Goal: Information Seeking & Learning: Learn about a topic

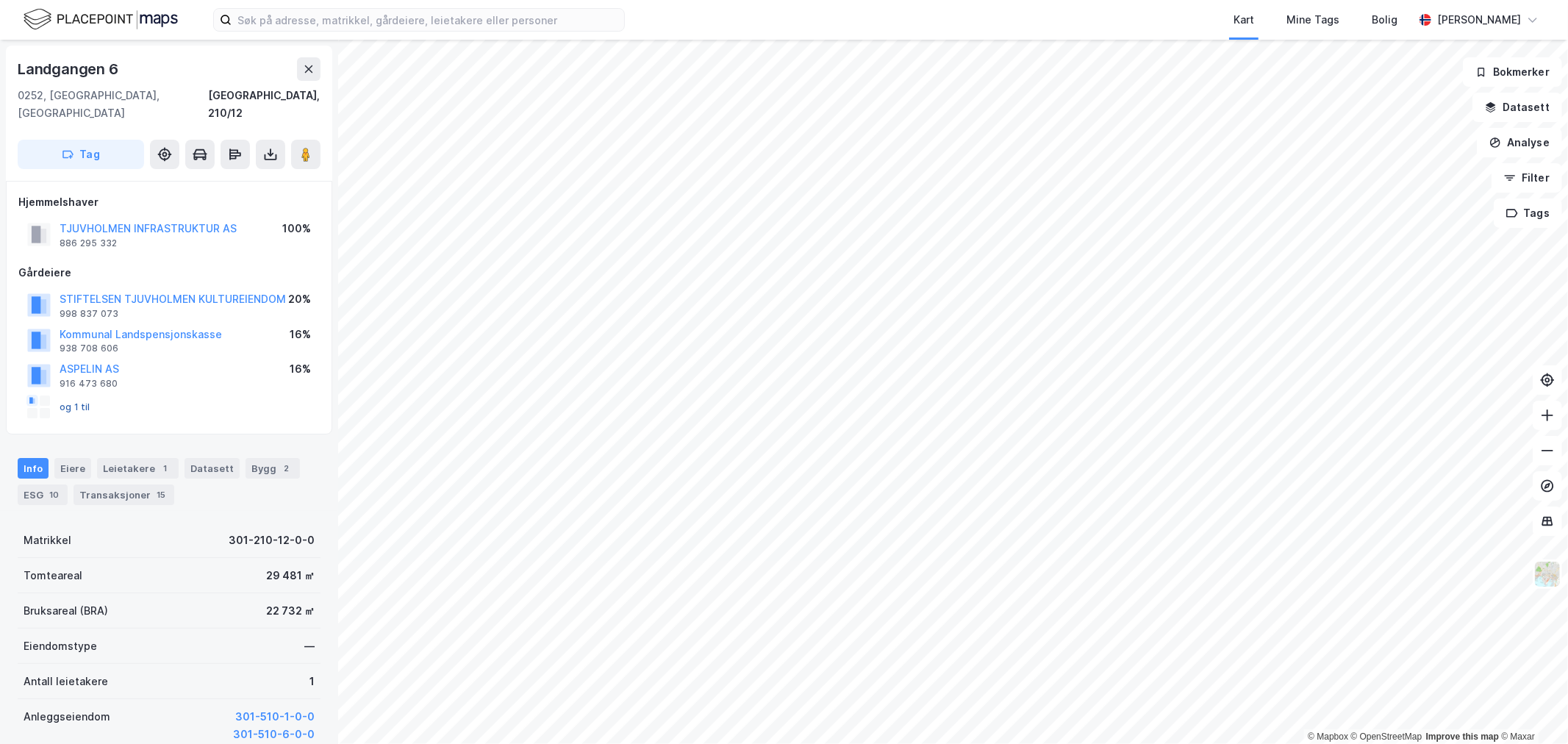
click at [0, 0] on button "og 1 til" at bounding box center [0, 0] width 0 height 0
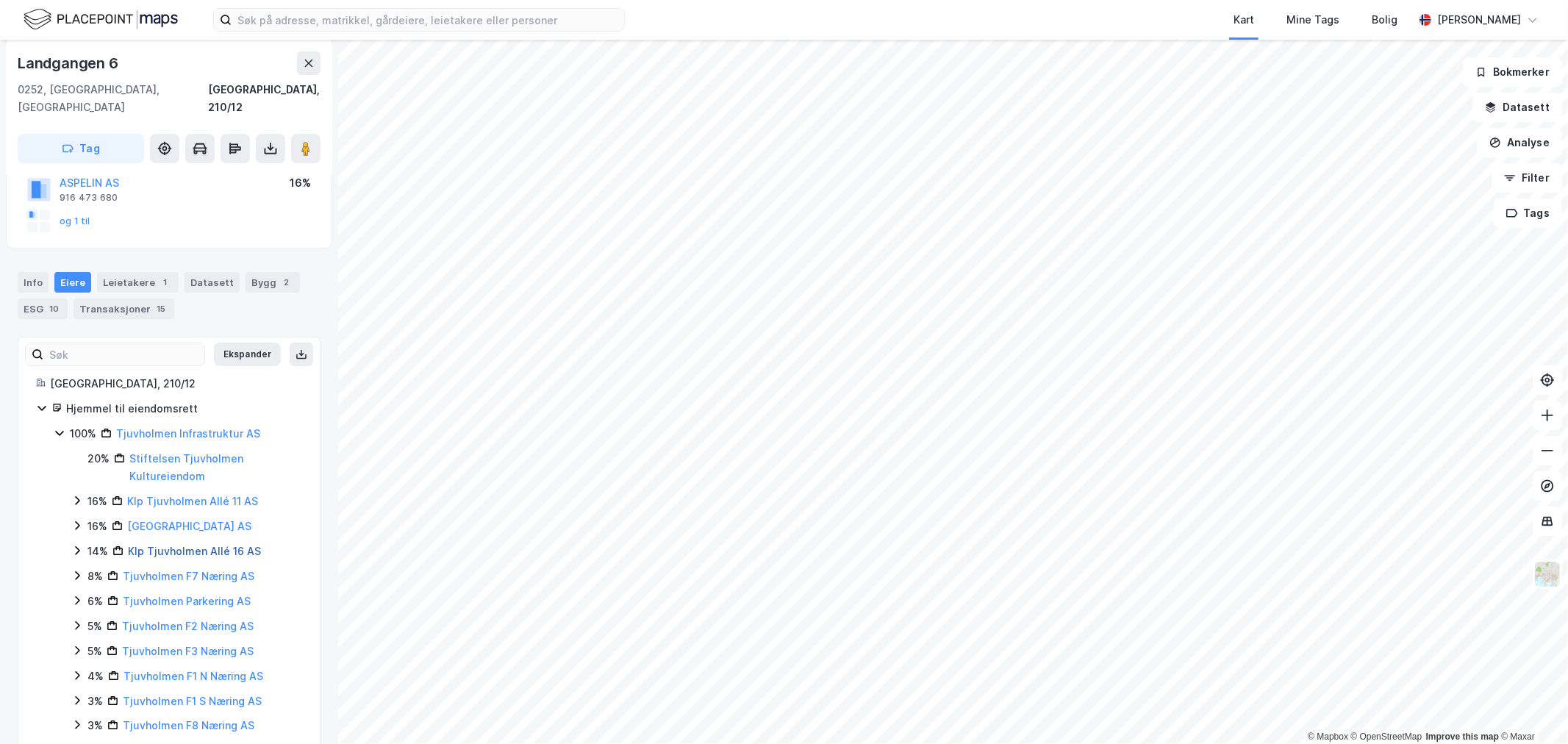
scroll to position [195, 0]
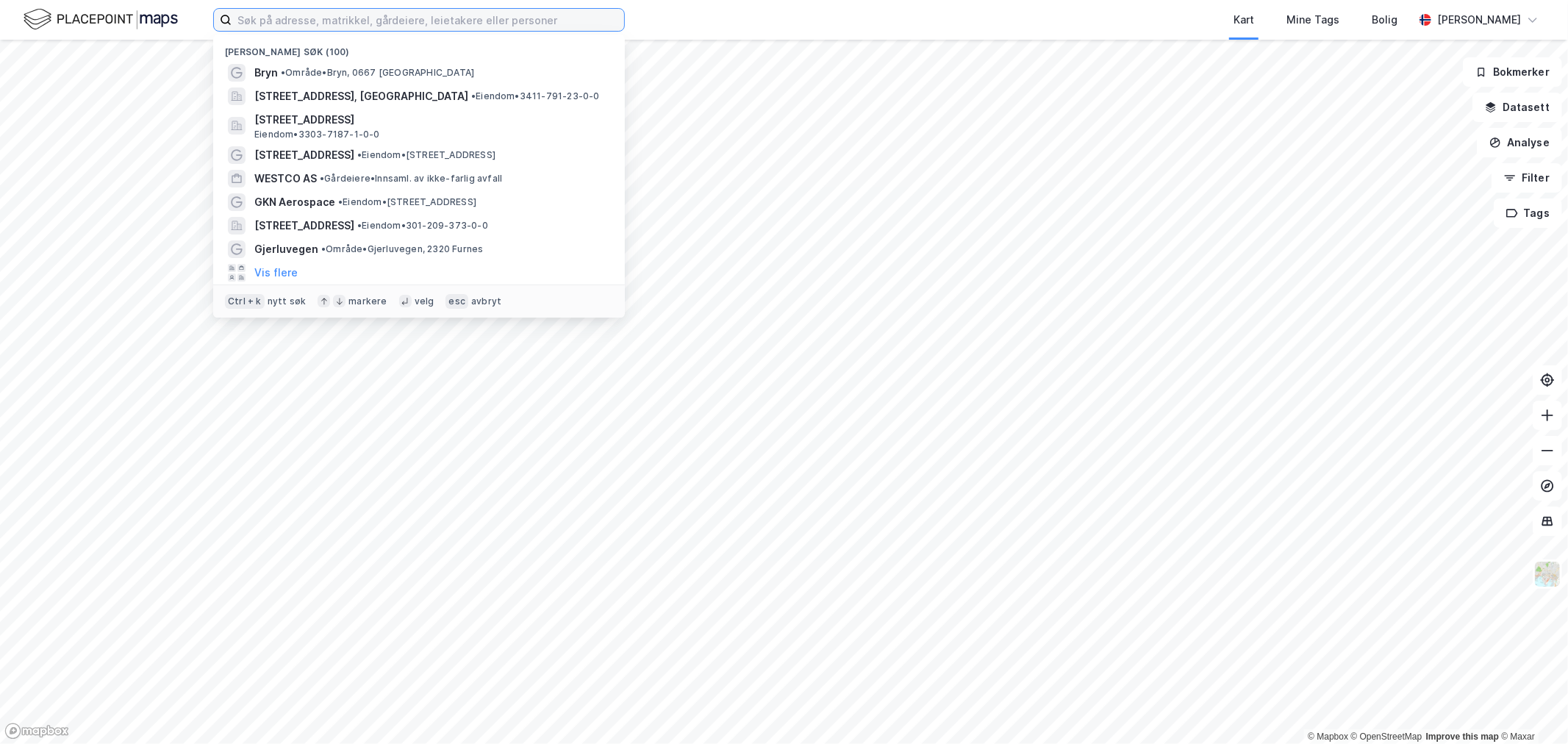
click at [340, 23] on input at bounding box center [427, 19] width 393 height 22
